Goal: Check status: Check status

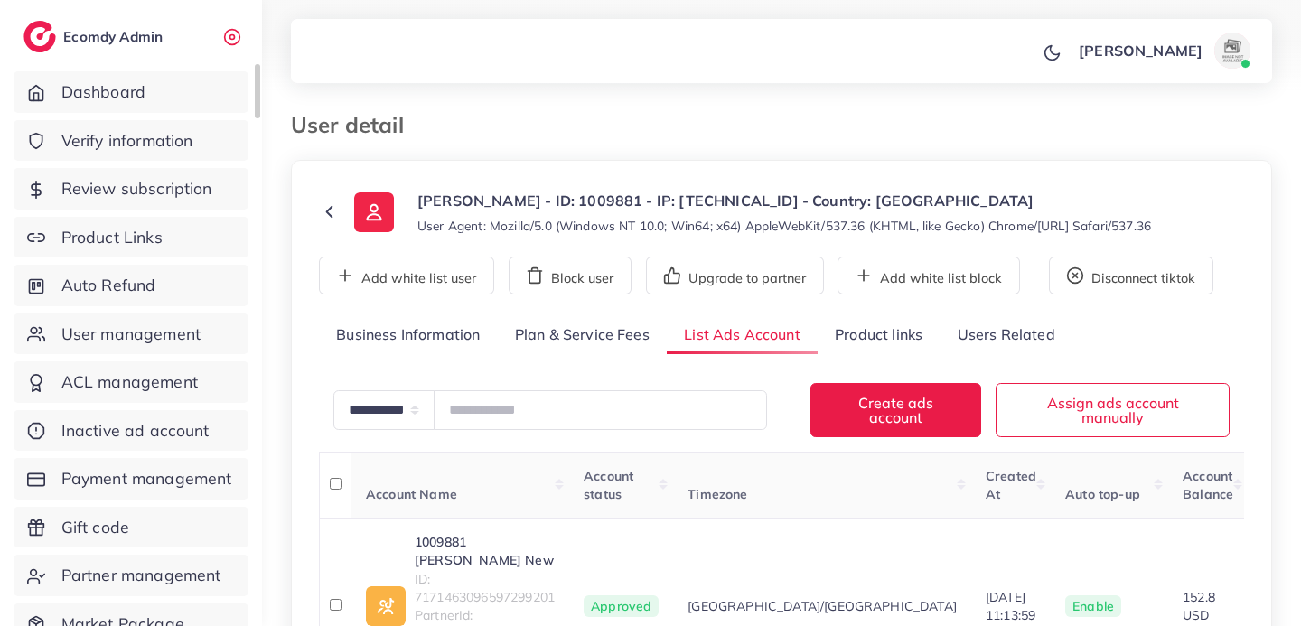
scroll to position [162, 0]
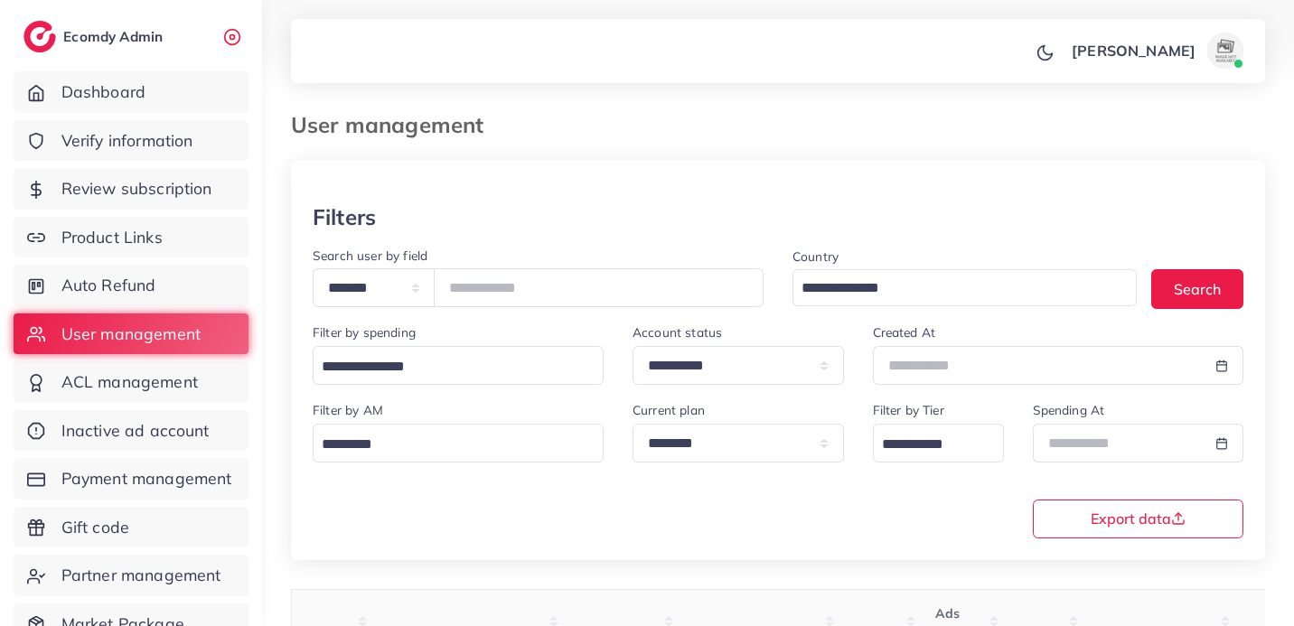
click at [174, 492] on link "Payment management" at bounding box center [131, 479] width 235 height 42
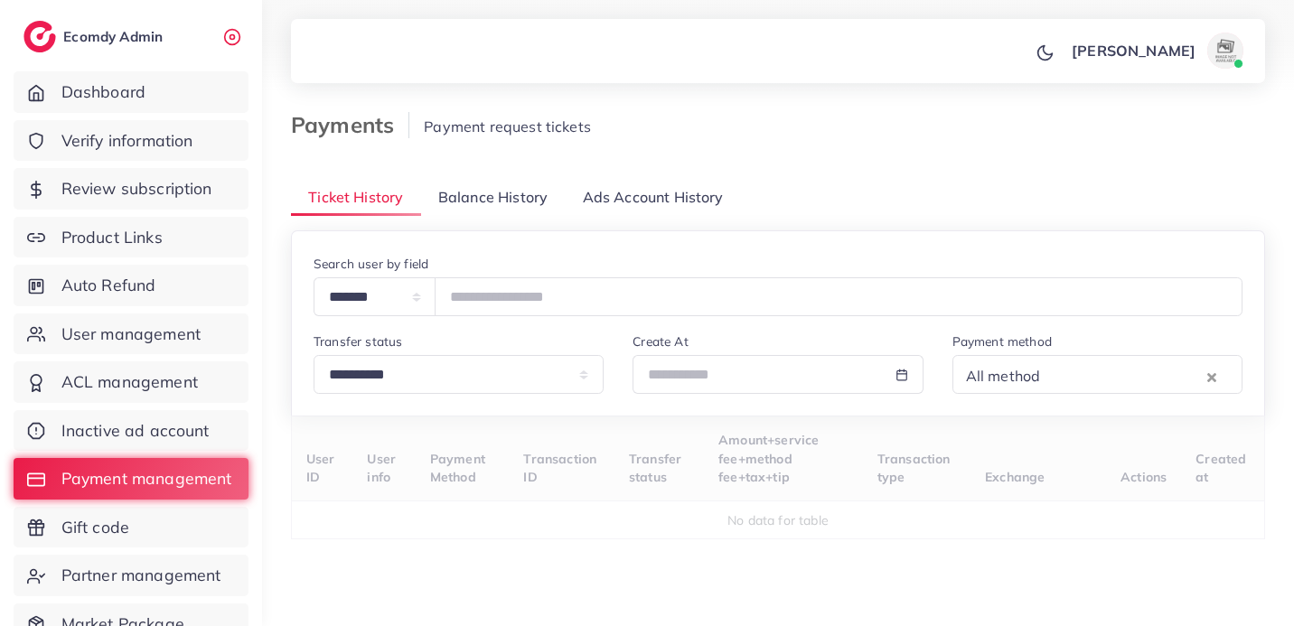
click at [501, 202] on span "Balance History" at bounding box center [492, 197] width 109 height 21
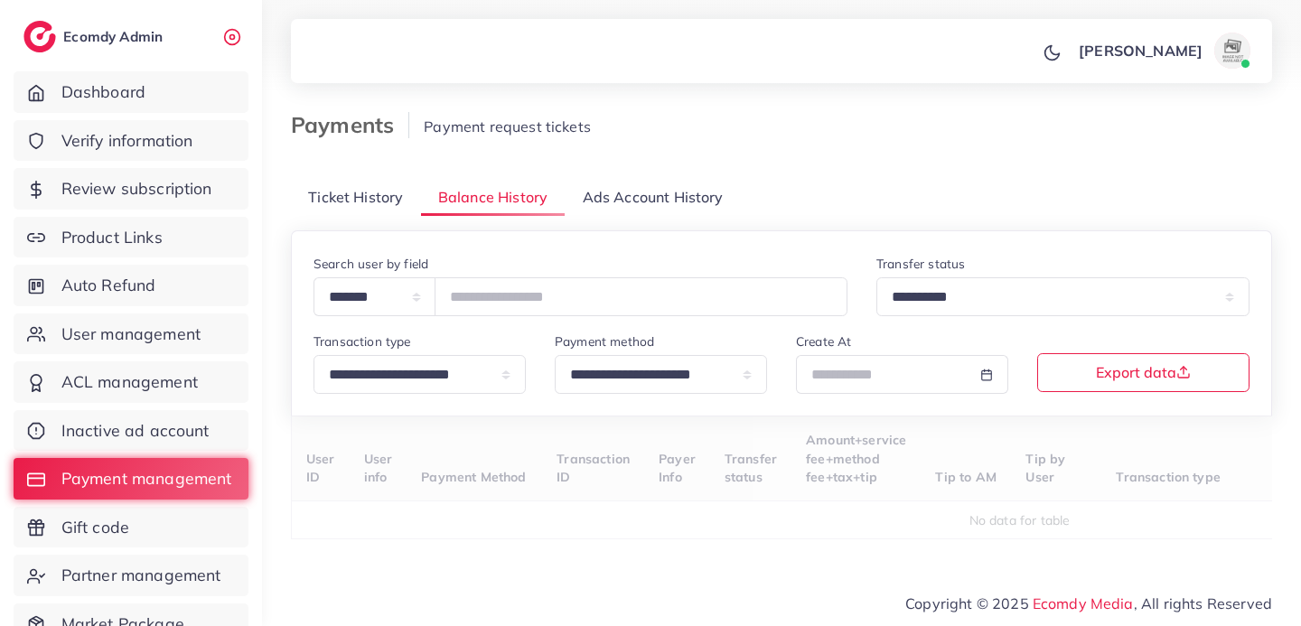
click at [525, 318] on div "**********" at bounding box center [781, 323] width 965 height 141
click at [538, 304] on input "number" at bounding box center [641, 296] width 413 height 39
type input "*****"
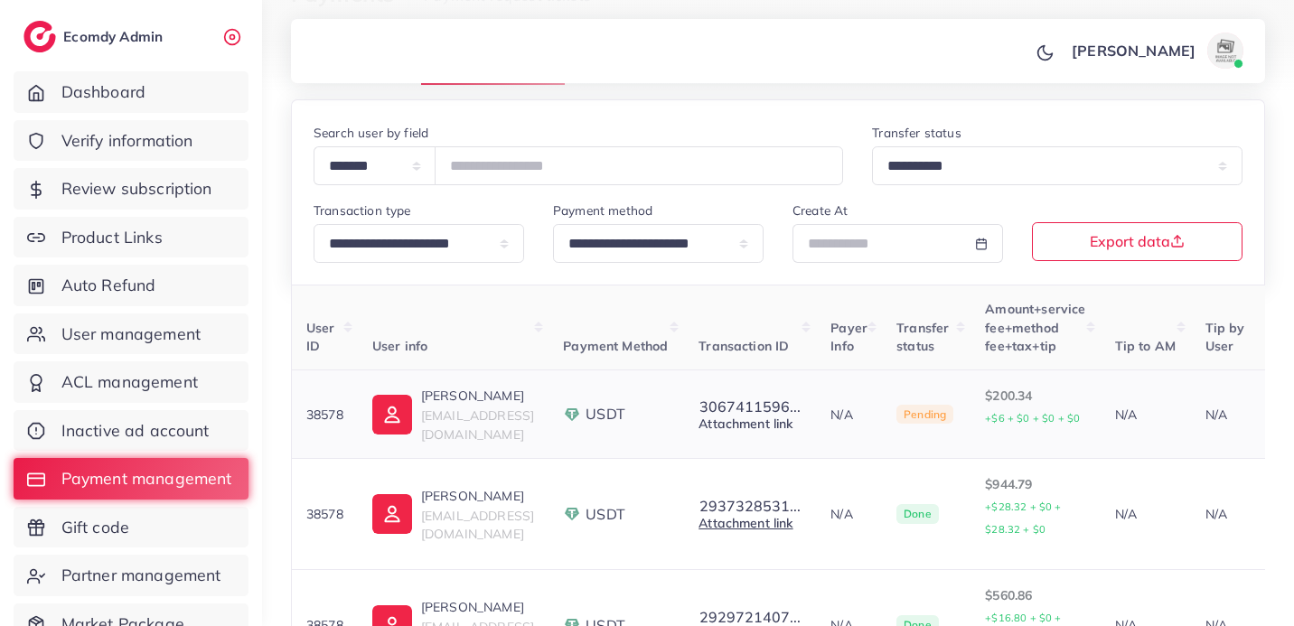
click at [792, 423] on link "Attachment link" at bounding box center [745, 424] width 94 height 16
drag, startPoint x: 351, startPoint y: 417, endPoint x: 276, endPoint y: 413, distance: 74.2
click at [304, 423] on td "38578" at bounding box center [325, 414] width 66 height 89
drag, startPoint x: 348, startPoint y: 419, endPoint x: 299, endPoint y: 417, distance: 48.9
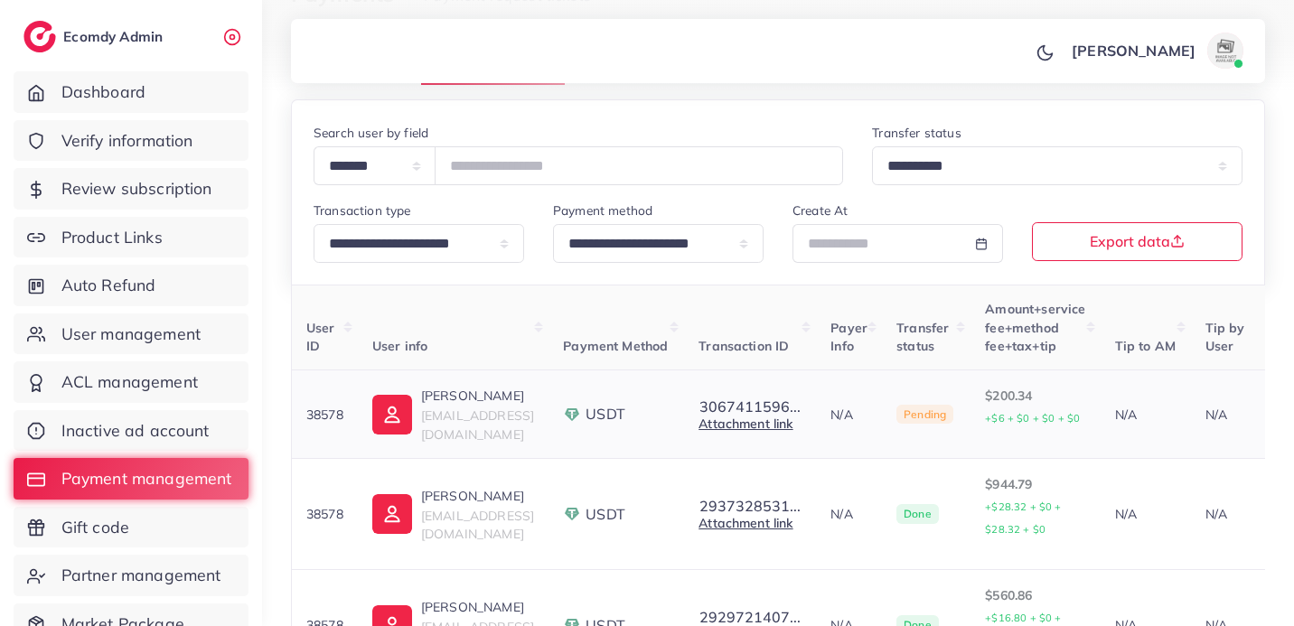
click at [300, 417] on td "38578" at bounding box center [325, 414] width 66 height 89
copy p "38578"
